Goal: Transaction & Acquisition: Purchase product/service

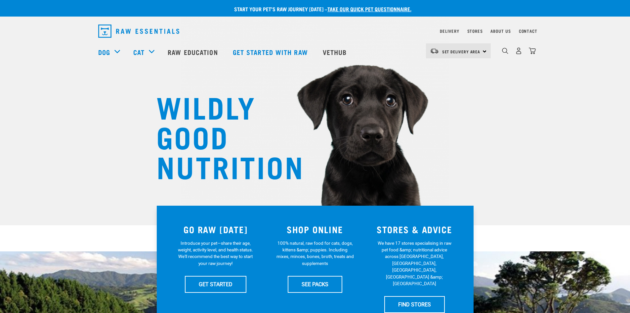
click at [484, 50] on div "Set Delivery Area North Island South Island" at bounding box center [458, 50] width 65 height 15
click at [459, 66] on link "[GEOGRAPHIC_DATA]" at bounding box center [458, 69] width 64 height 15
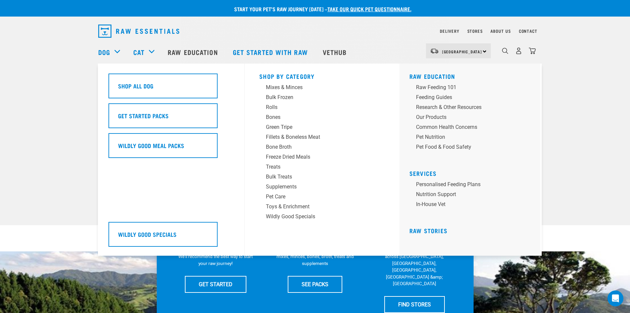
click at [115, 53] on div "Dog" at bounding box center [112, 52] width 28 height 26
click at [279, 136] on div "Fillets & Boneless Meat" at bounding box center [317, 137] width 103 height 8
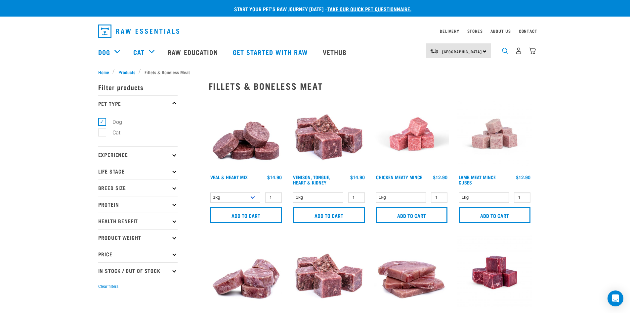
click at [504, 54] on img "dropdown navigation" at bounding box center [505, 51] width 6 height 6
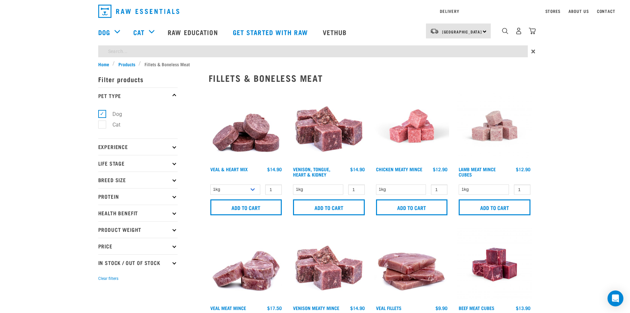
type input "salmon"
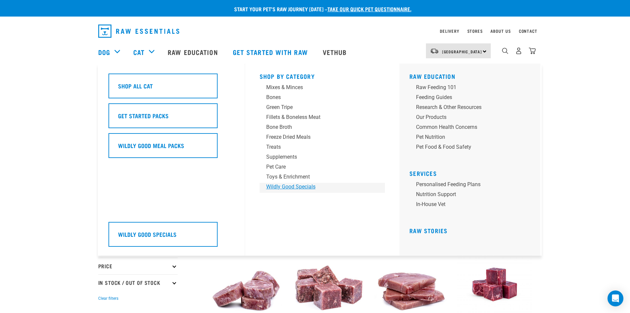
click at [300, 187] on div "Wildly Good Specials" at bounding box center [317, 187] width 103 height 8
click at [277, 148] on div "Treats" at bounding box center [317, 147] width 103 height 8
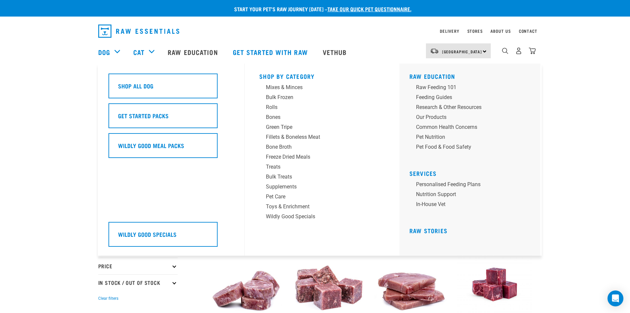
click at [120, 51] on div "Dog" at bounding box center [112, 52] width 28 height 26
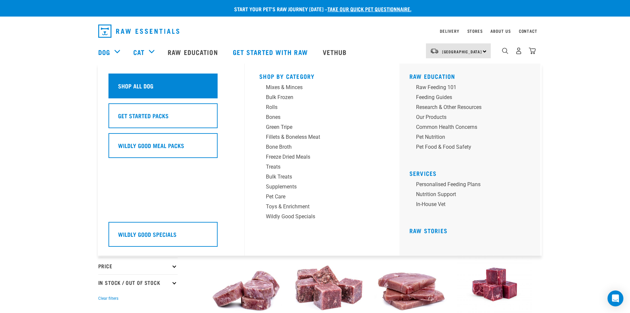
click at [123, 80] on div "Shop All Dog" at bounding box center [163, 85] width 109 height 25
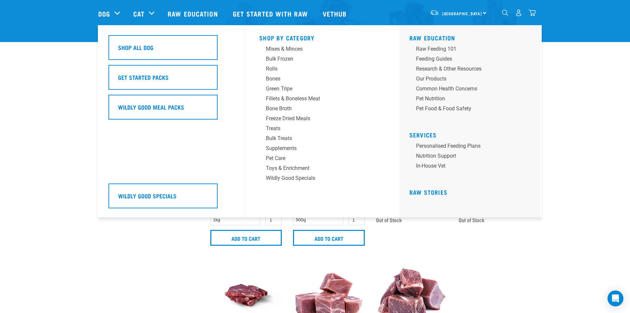
scroll to position [364, 0]
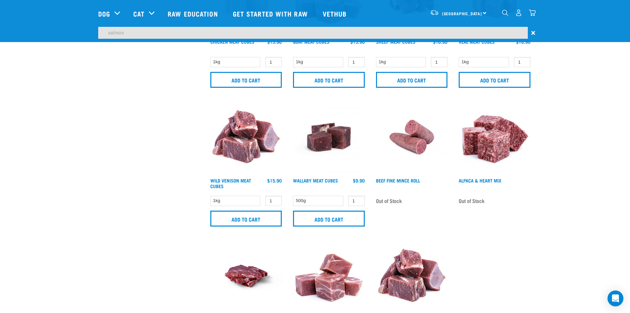
click at [560, 76] on div "Start your pet’s raw journey today – take our quick pet questionnaire. Delivery…" at bounding box center [315, 6] width 630 height 741
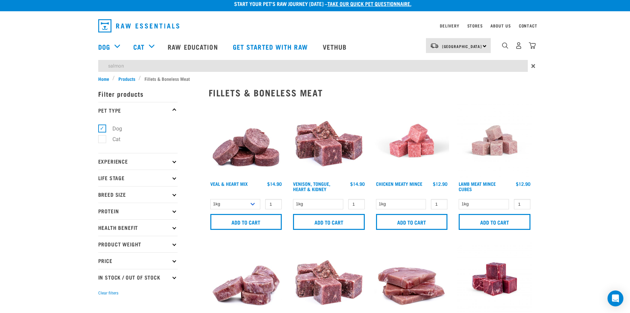
scroll to position [0, 0]
